Goal: Transaction & Acquisition: Purchase product/service

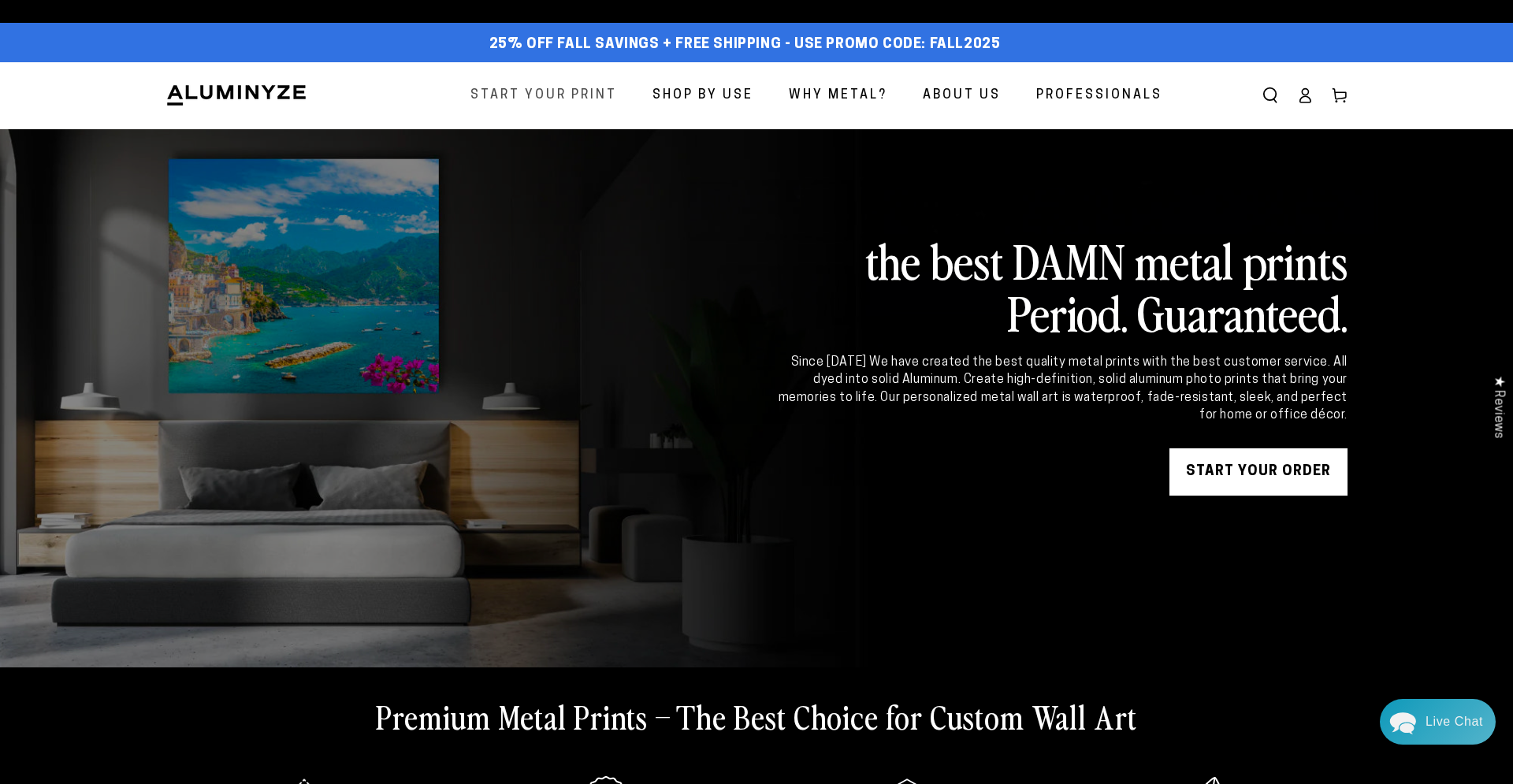
click at [589, 100] on span "Start Your Print" at bounding box center [543, 95] width 146 height 23
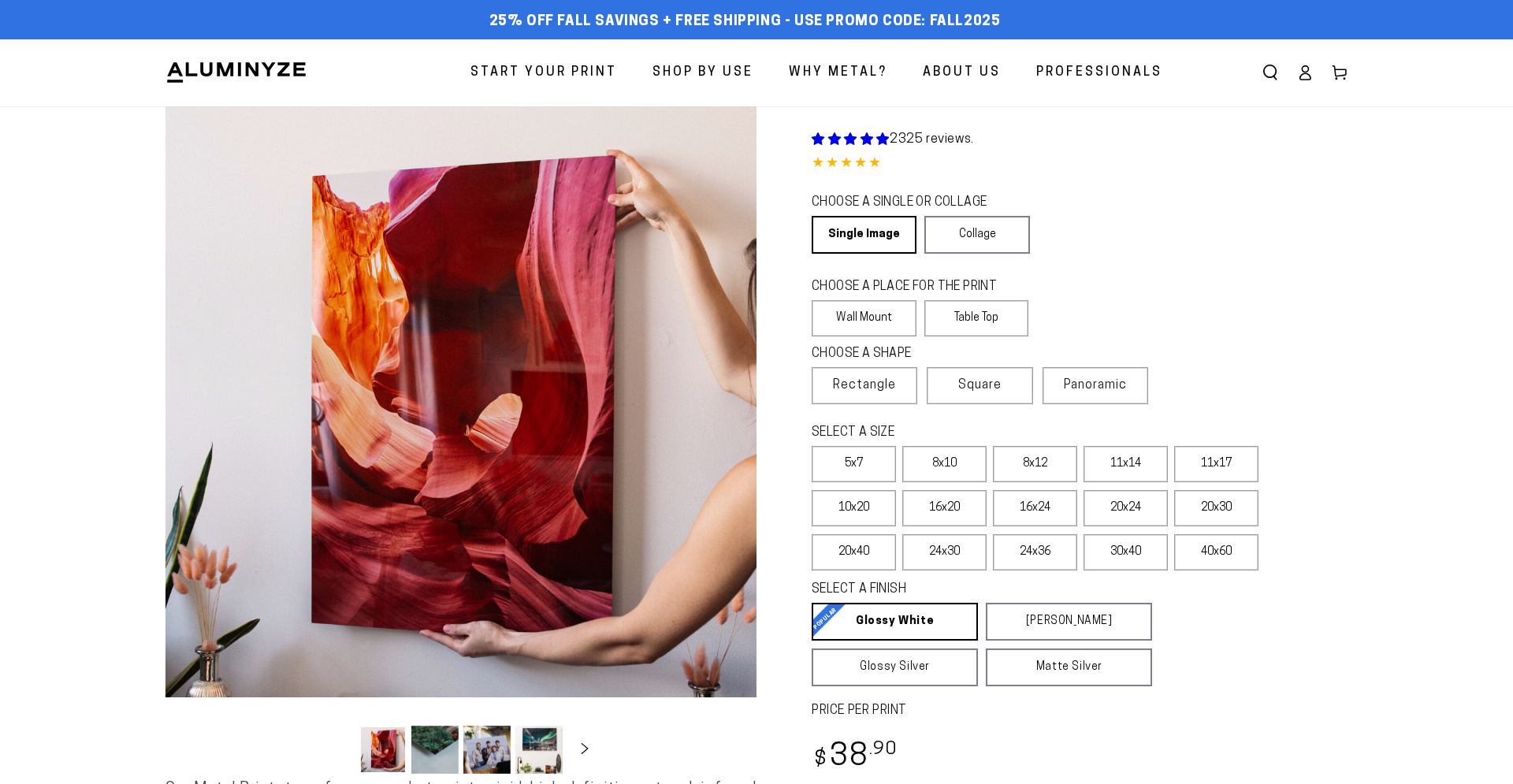
select select "**********"
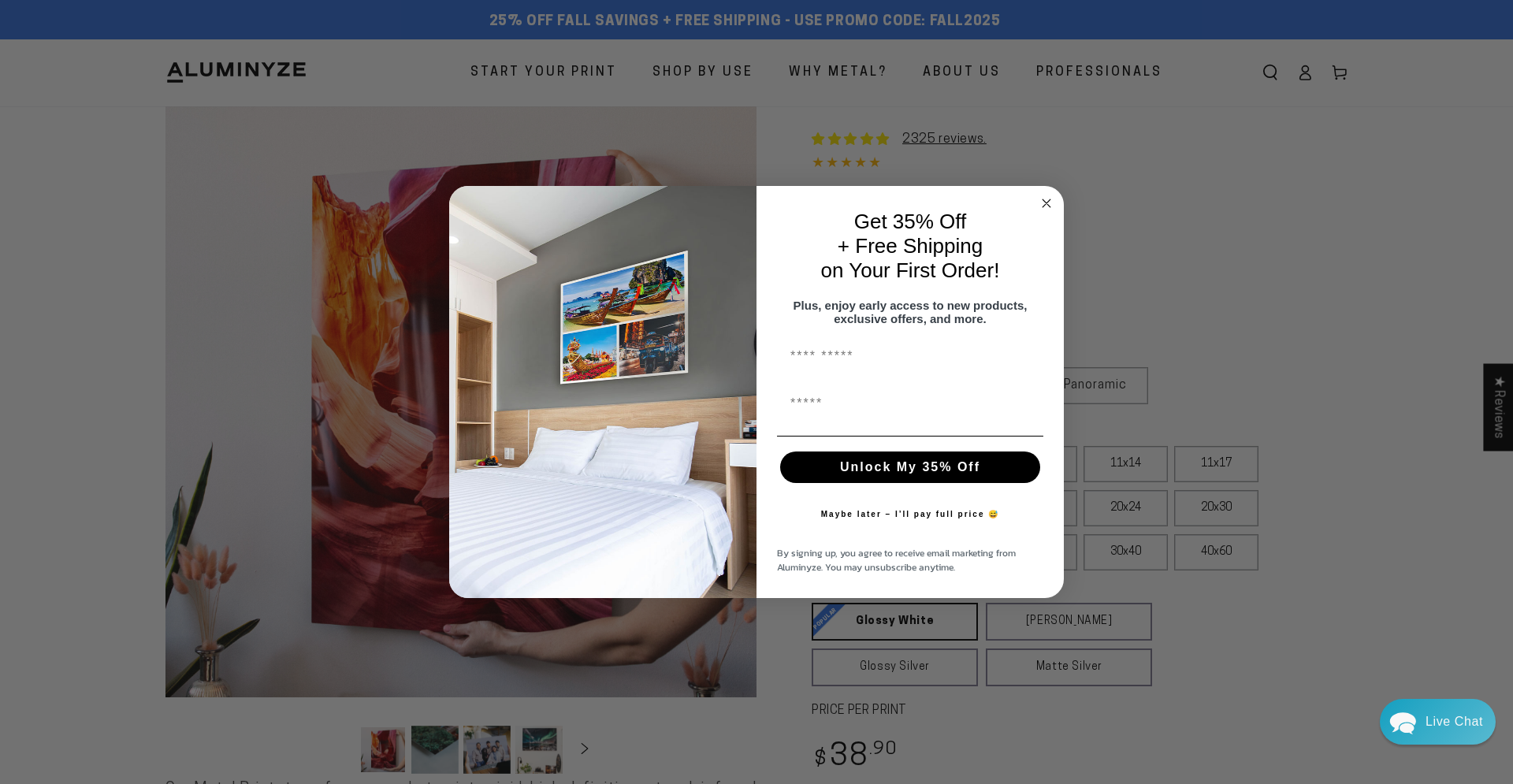
click at [1052, 201] on circle "Close dialog" at bounding box center [1046, 202] width 18 height 18
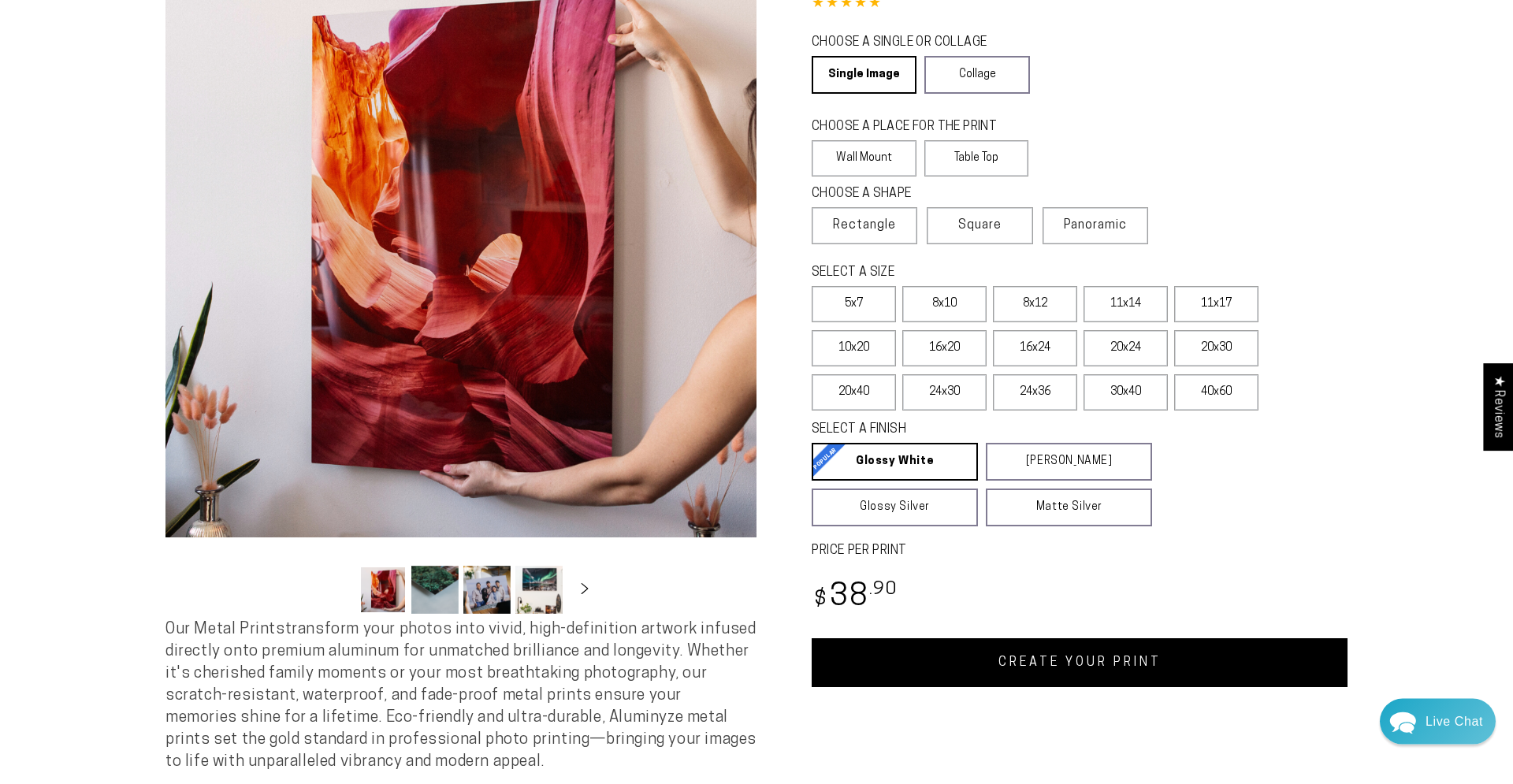
scroll to position [160, 0]
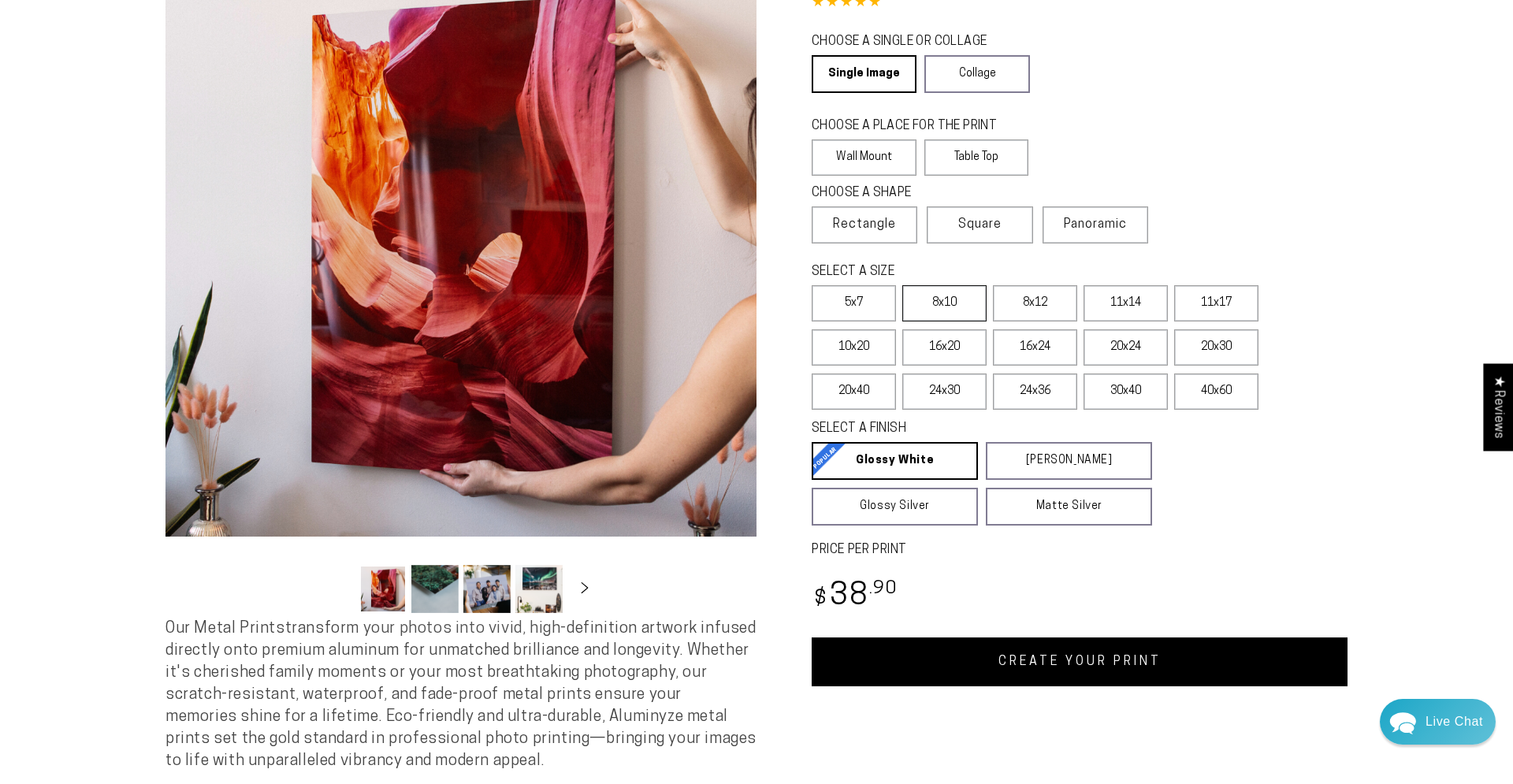
click at [969, 319] on label "8x10" at bounding box center [944, 303] width 84 height 36
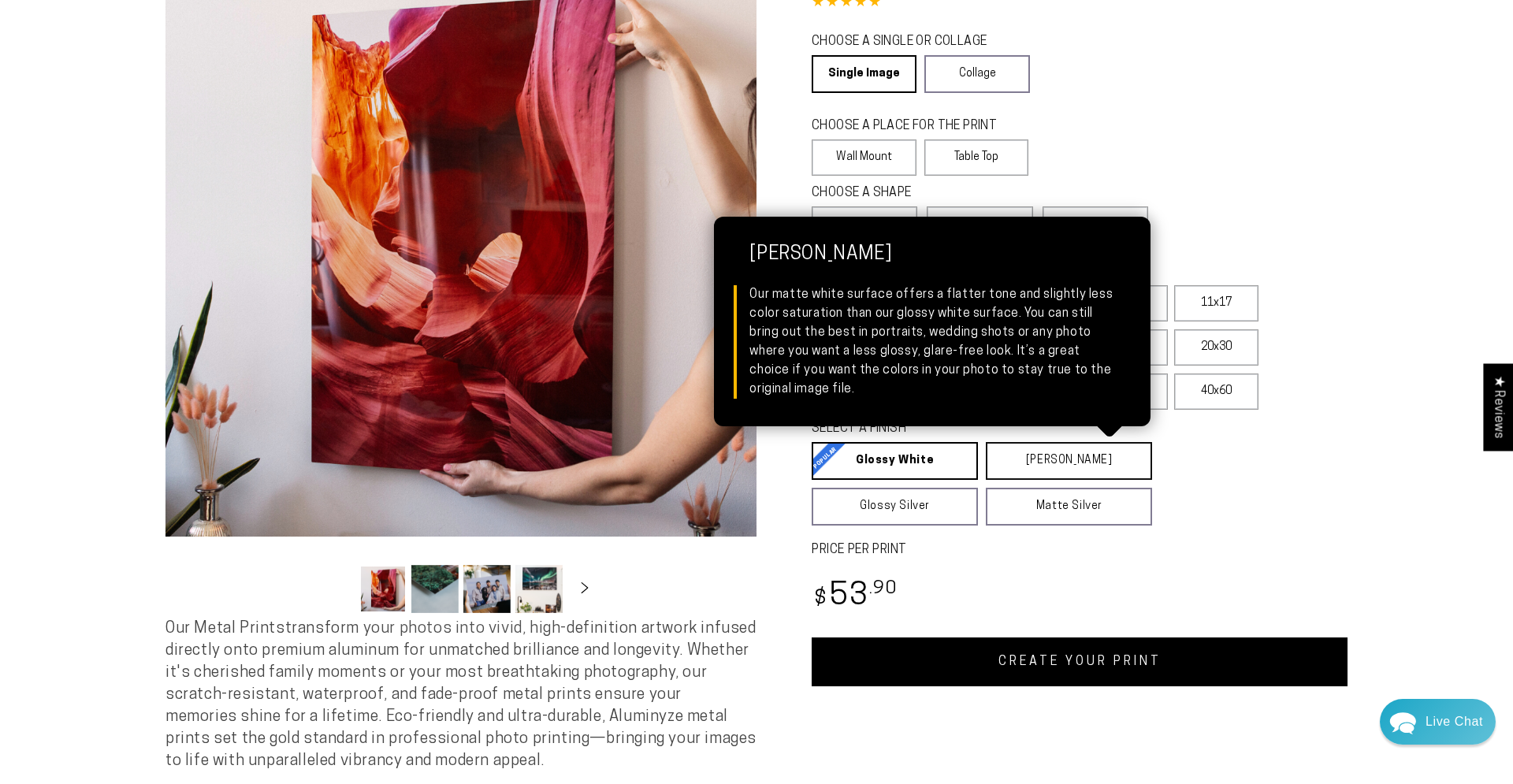
click at [1019, 462] on link "Matte White Matte White Our matte white surface offers a flatter tone and sligh…" at bounding box center [1069, 461] width 166 height 38
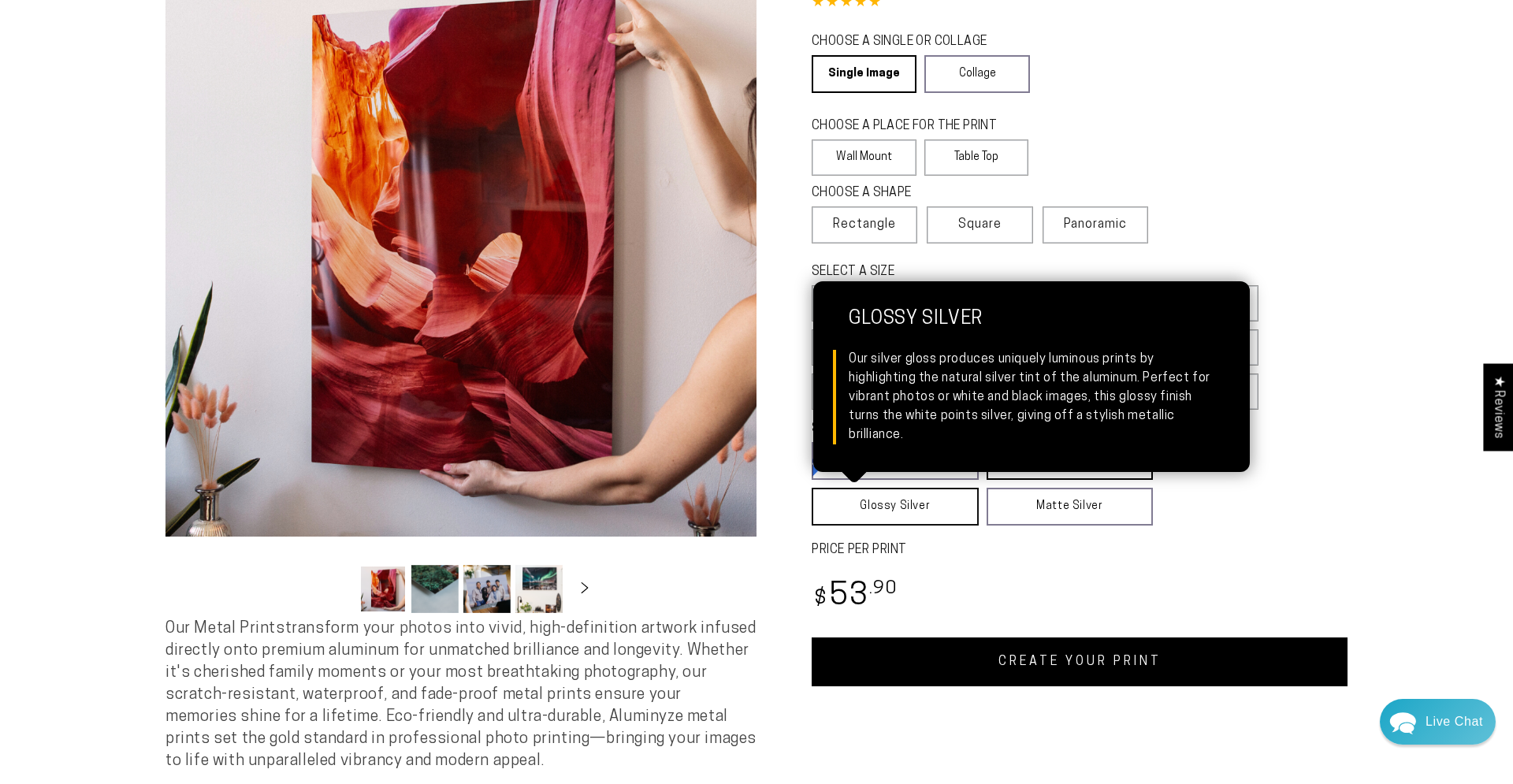
click at [890, 500] on link "Glossy Silver Glossy Silver Our silver gloss produces uniquely luminous prints …" at bounding box center [895, 506] width 167 height 38
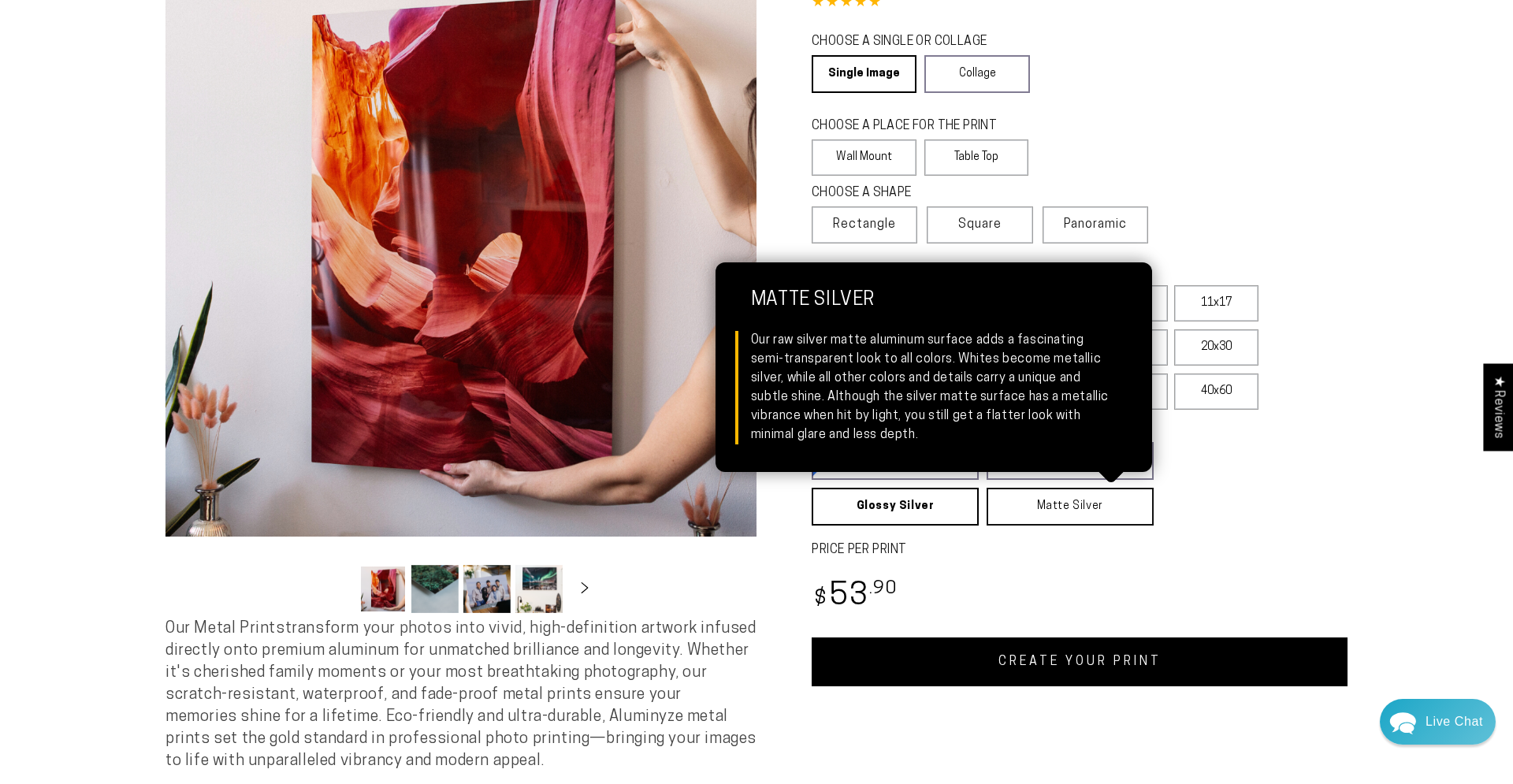
click at [1002, 508] on link "Matte Silver Matte Silver Our raw silver matte aluminum surface adds a fascinat…" at bounding box center [1070, 506] width 167 height 38
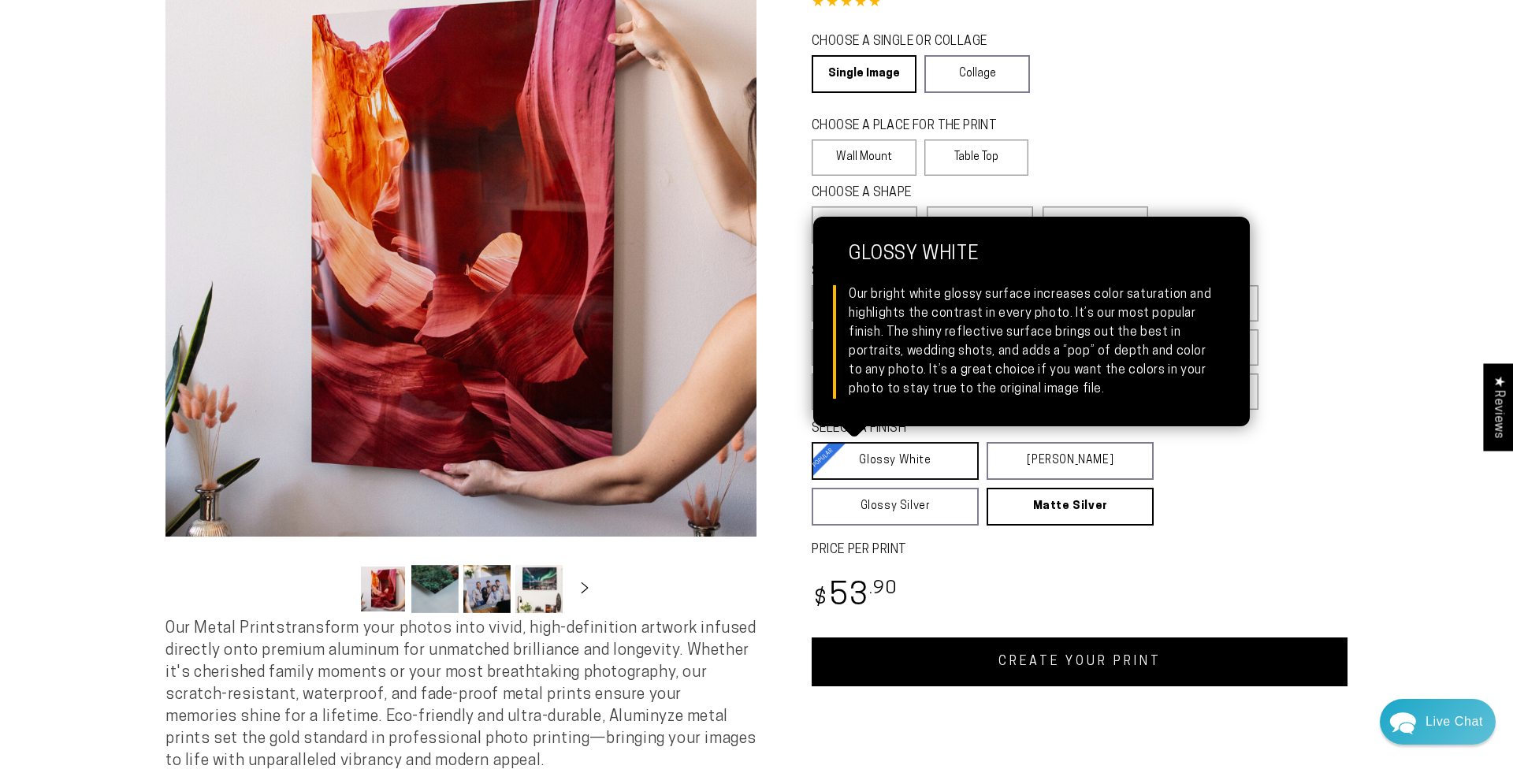
click at [903, 469] on link "Glossy White Glossy White Our bright white glossy surface increases color satur…" at bounding box center [895, 461] width 167 height 38
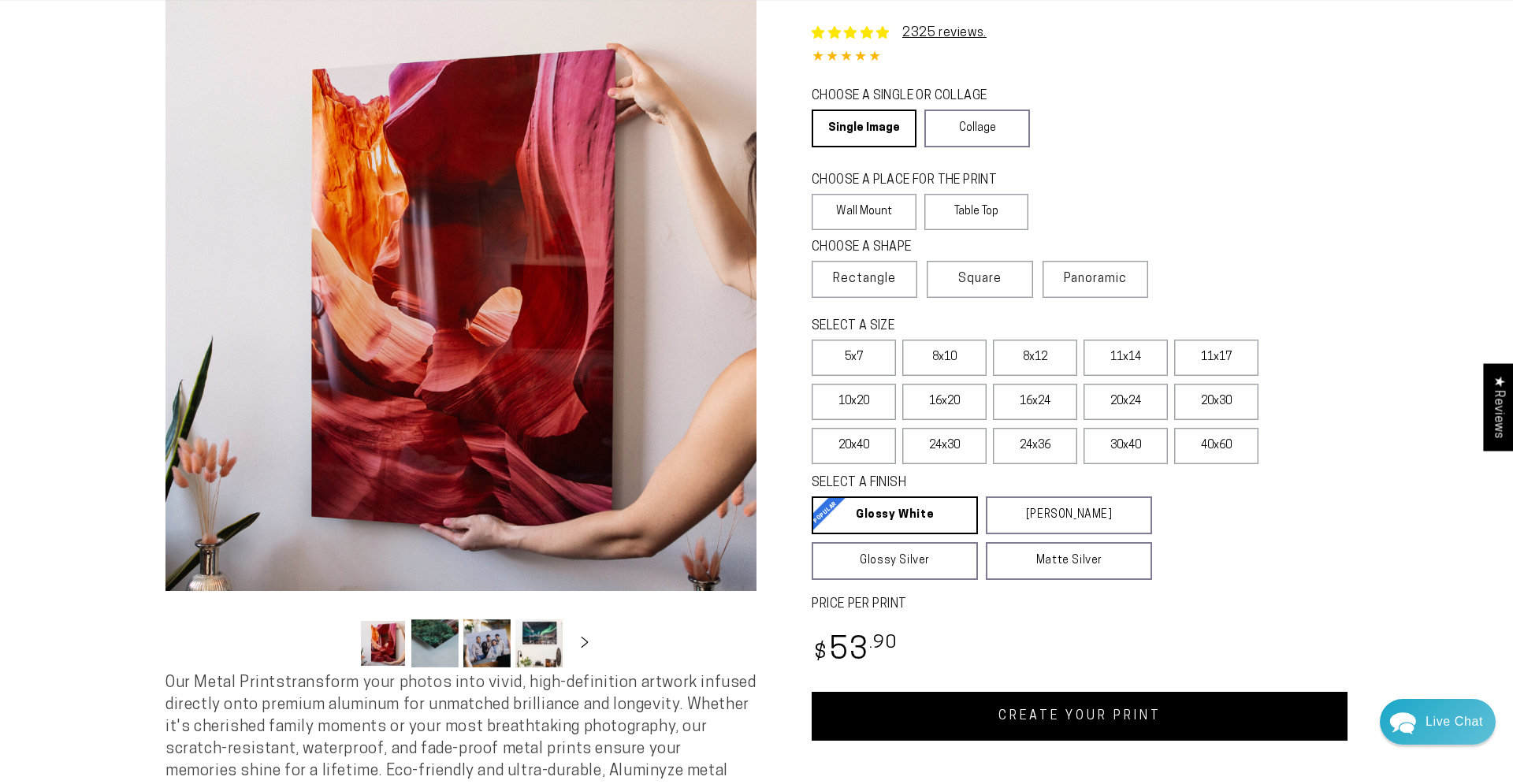
scroll to position [80, 0]
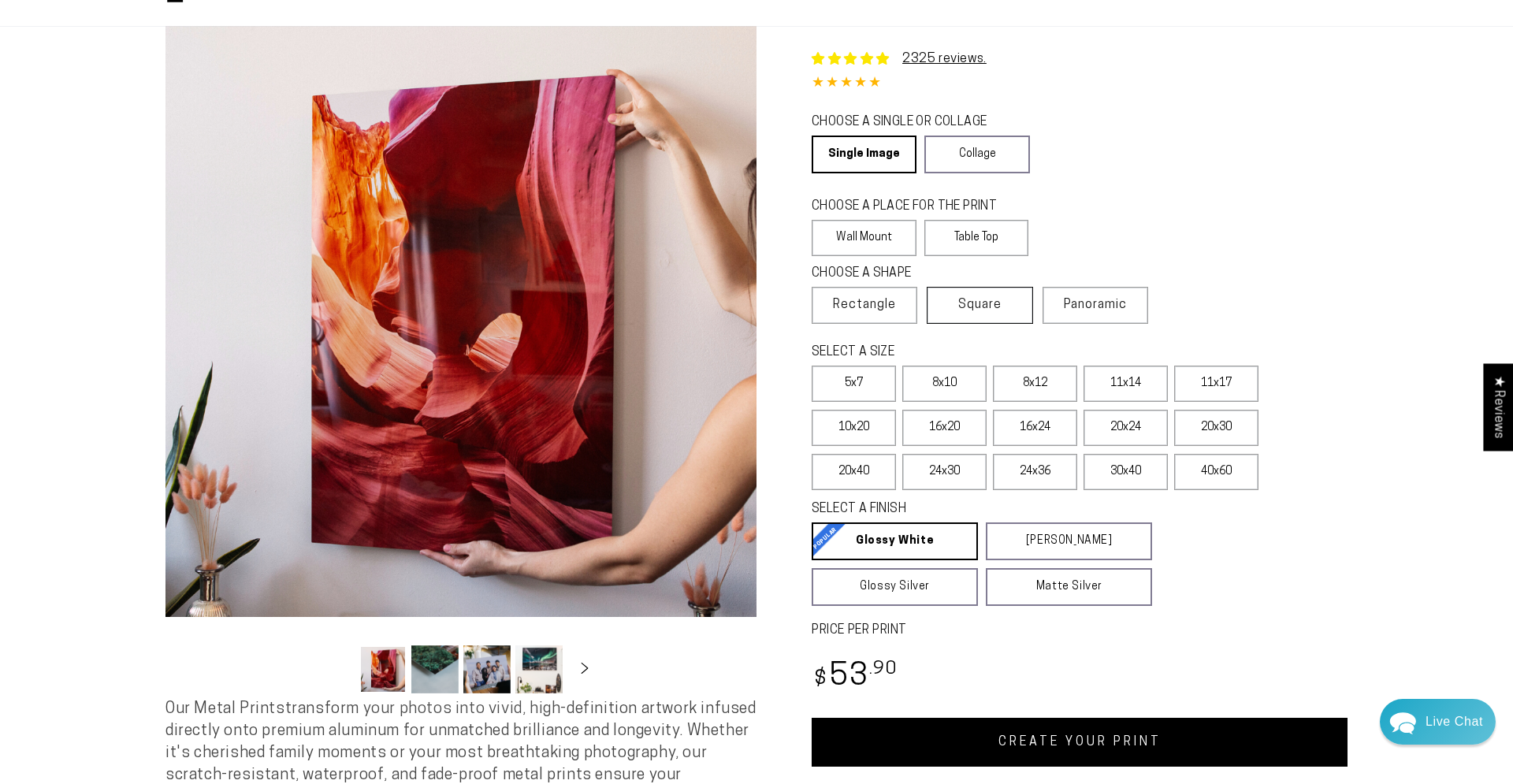
click at [999, 314] on span "Square" at bounding box center [980, 305] width 44 height 19
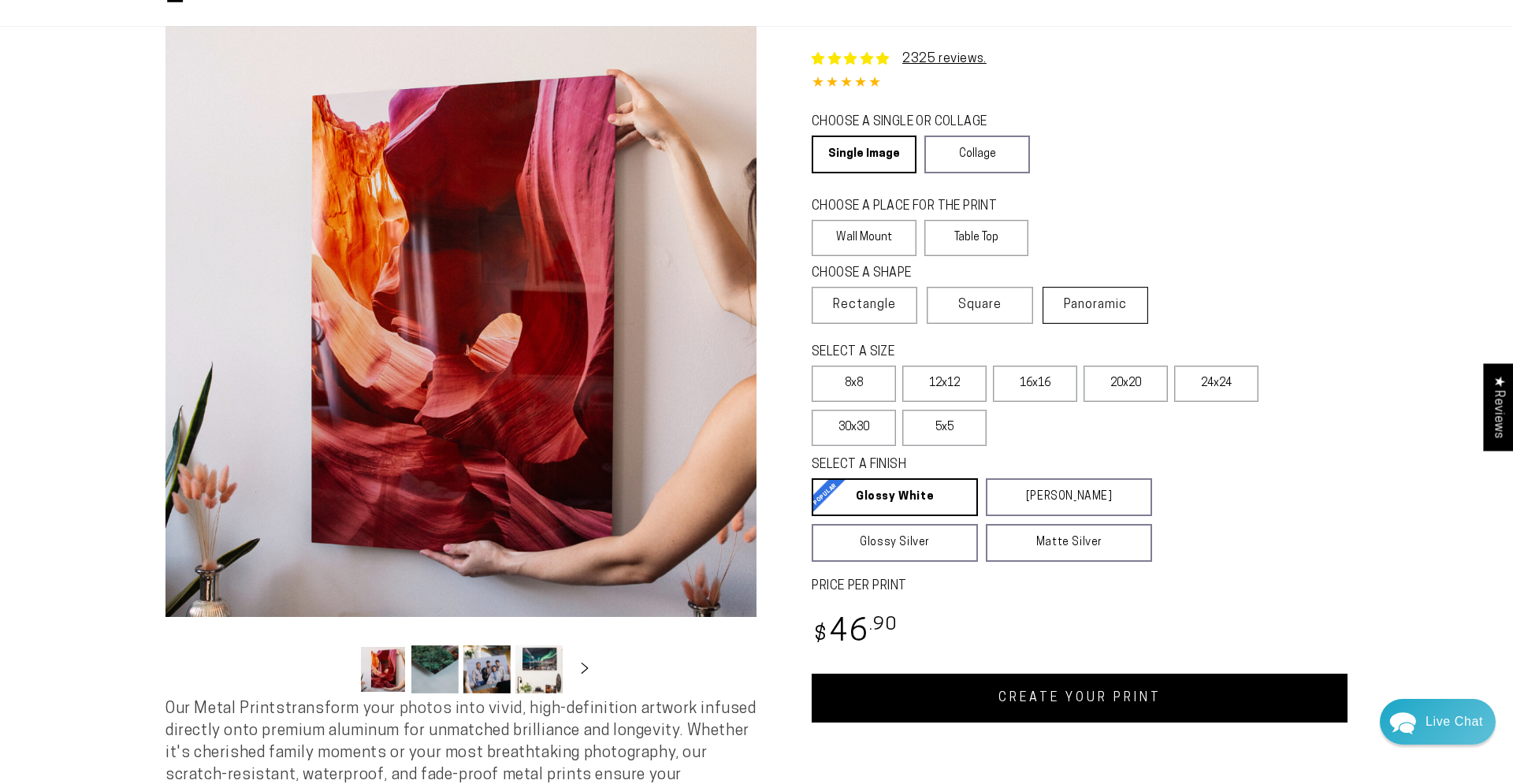
click at [1099, 310] on span "Panoramic" at bounding box center [1095, 305] width 63 height 13
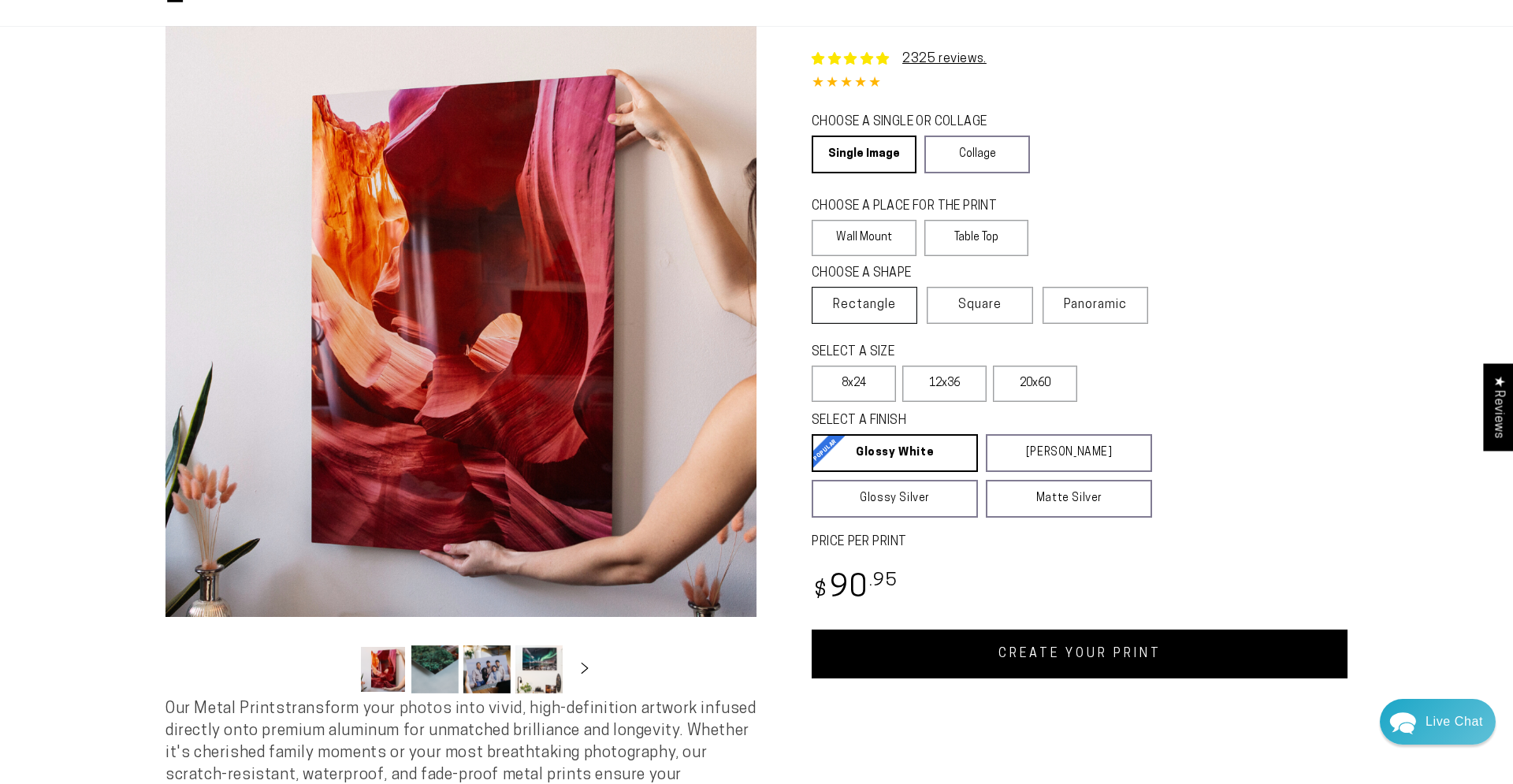
click at [864, 302] on span "Rectangle" at bounding box center [865, 305] width 63 height 19
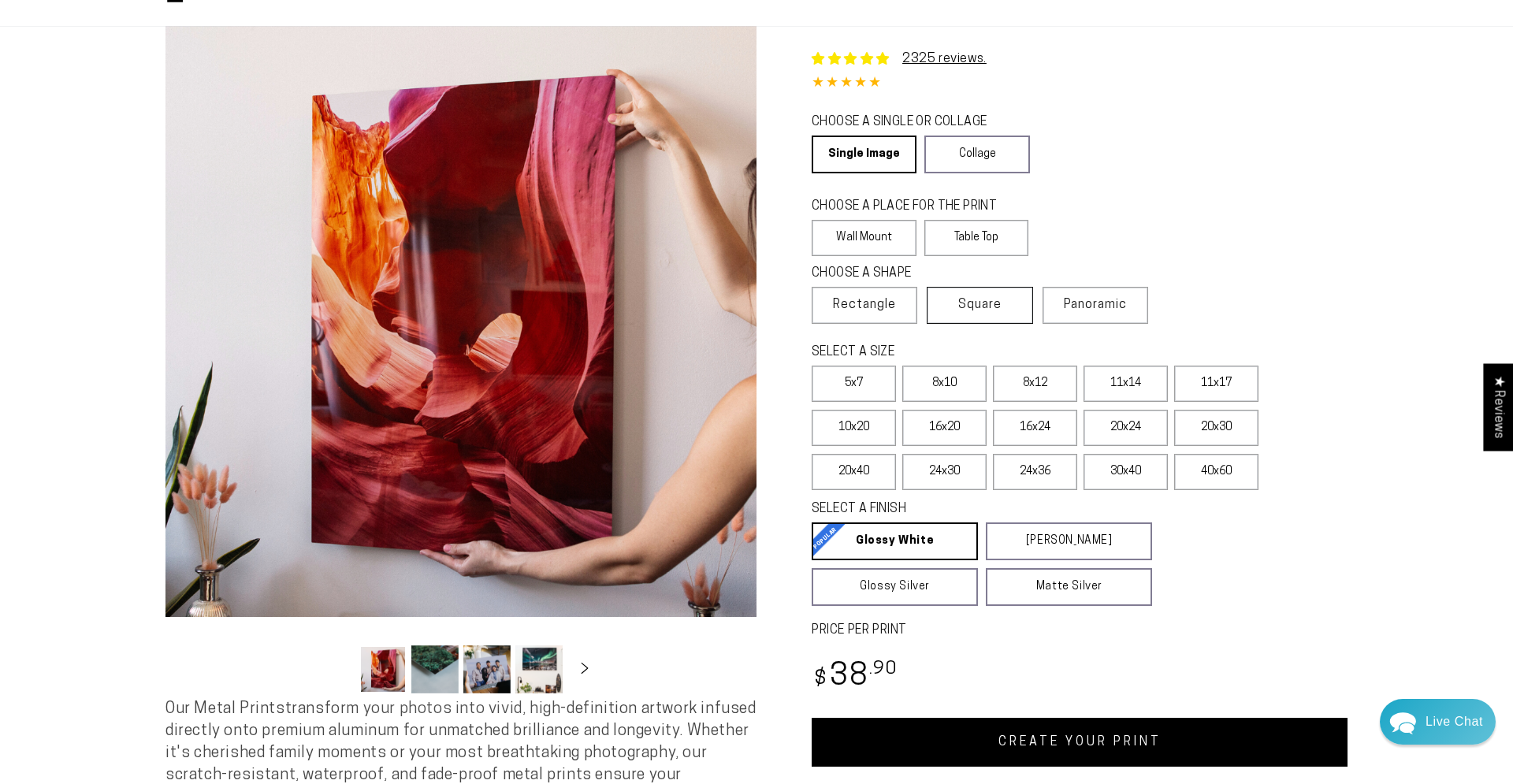
click at [979, 301] on span "Square" at bounding box center [980, 305] width 44 height 19
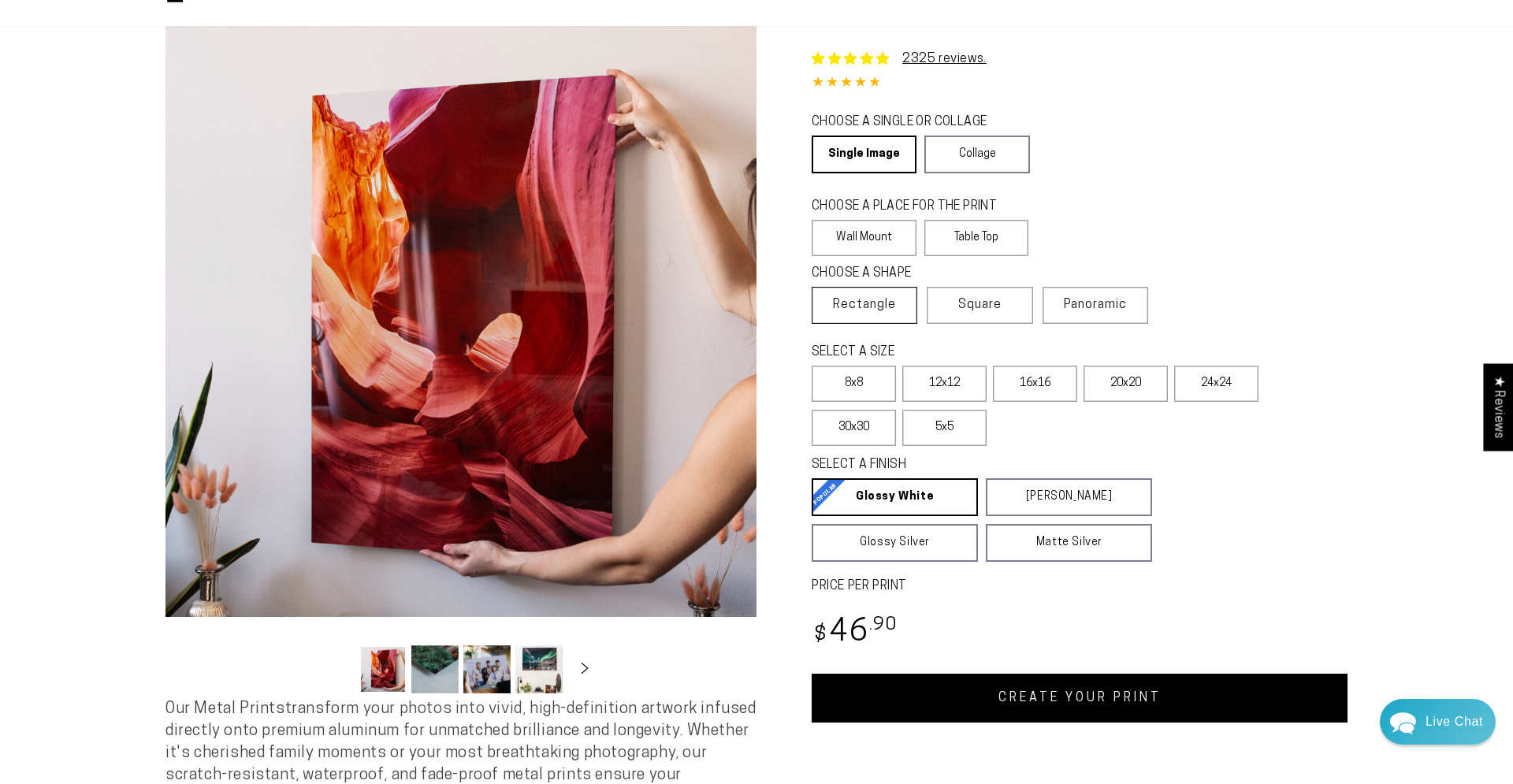
click at [890, 310] on span "Rectangle" at bounding box center [865, 305] width 63 height 19
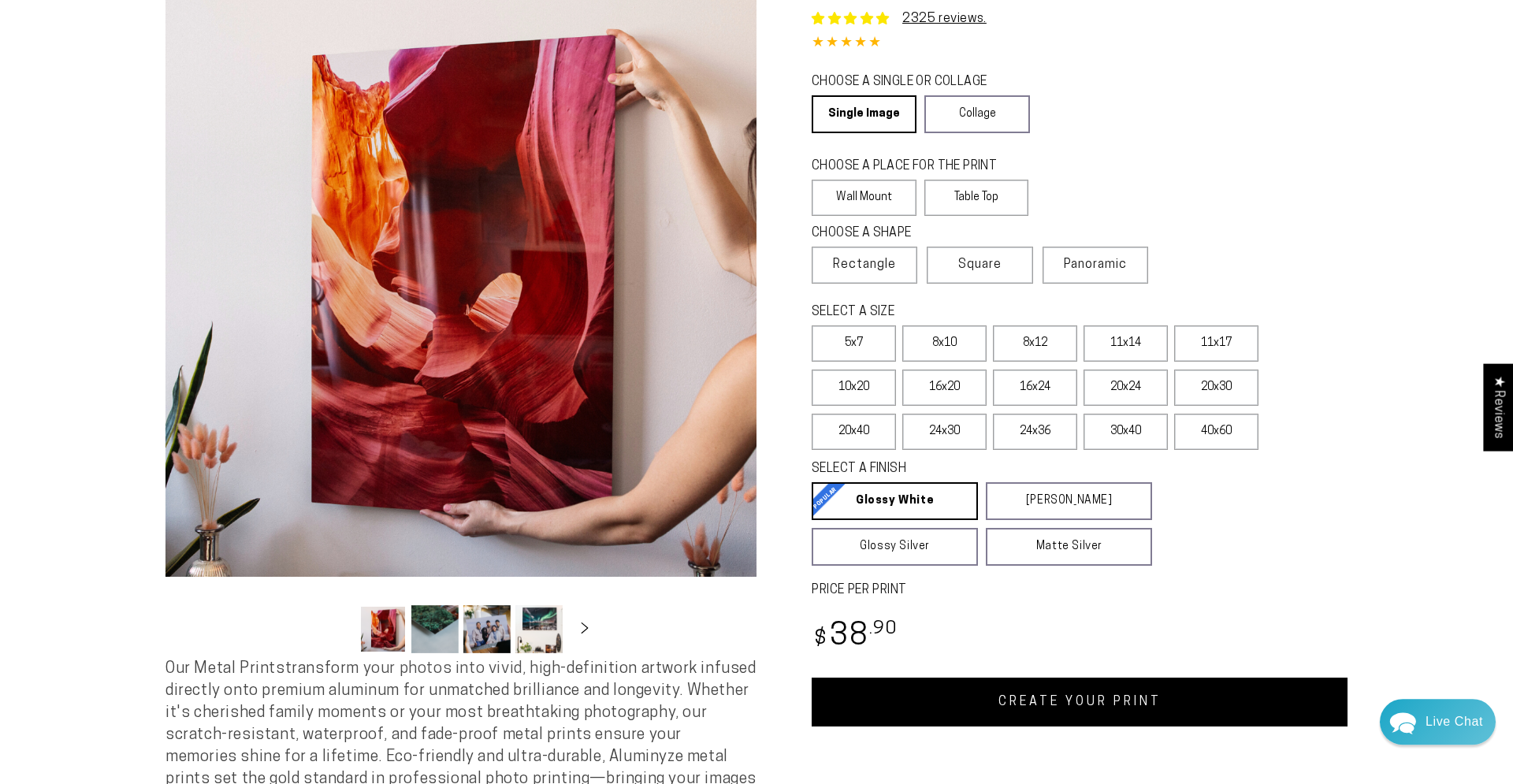
scroll to position [80, 0]
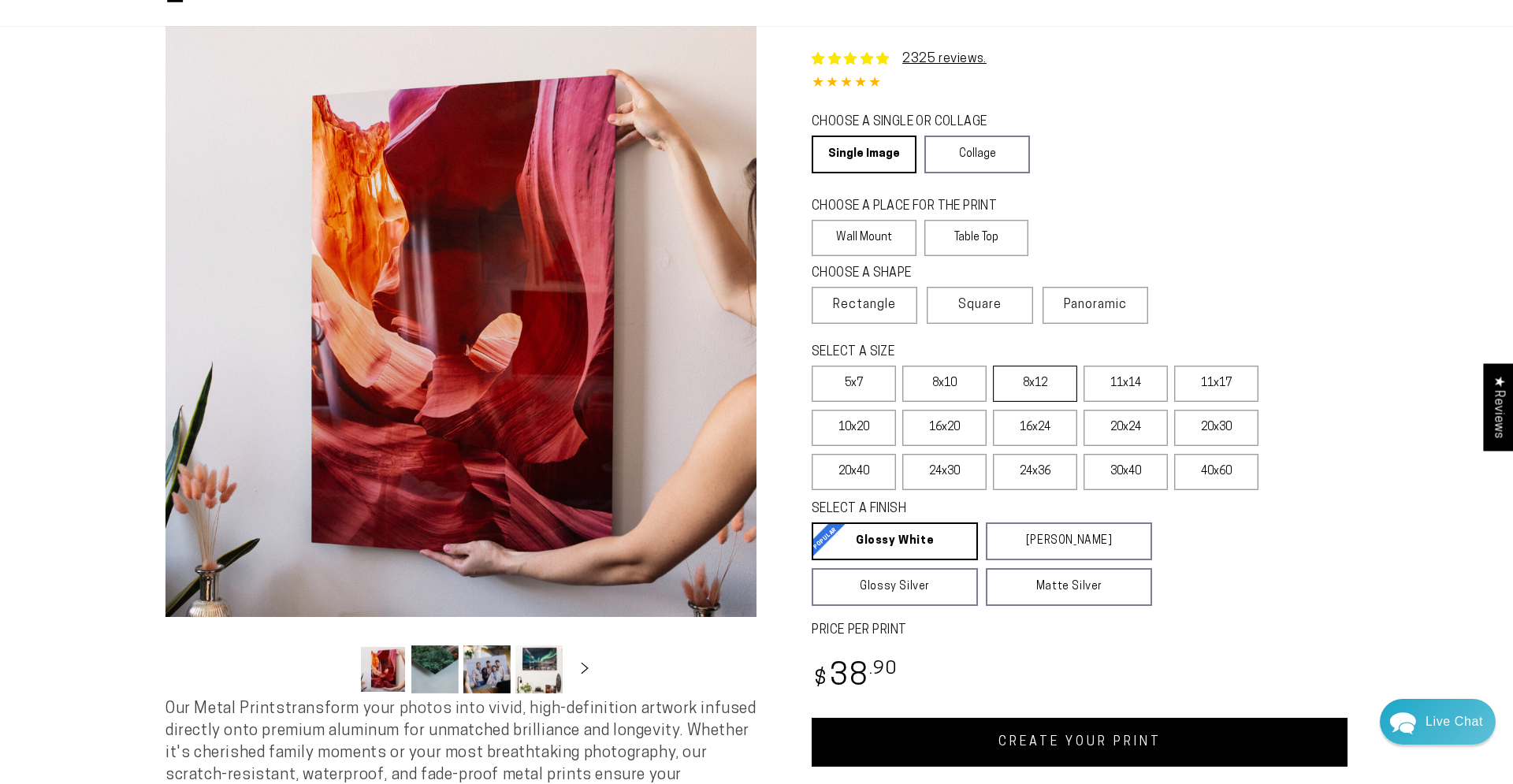
click at [1020, 378] on label "8x12" at bounding box center [1035, 383] width 84 height 36
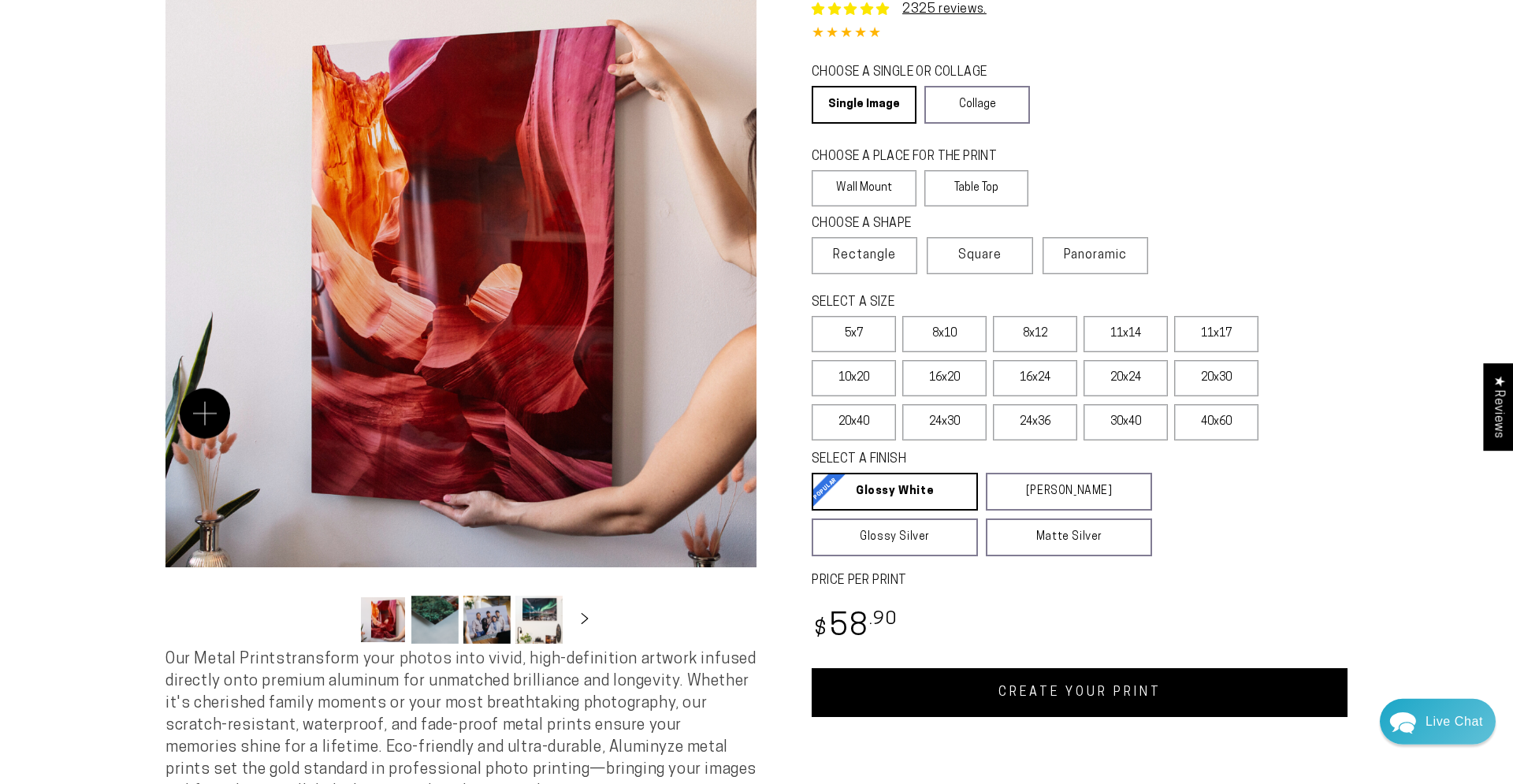
scroll to position [160, 0]
